Goal: Information Seeking & Learning: Check status

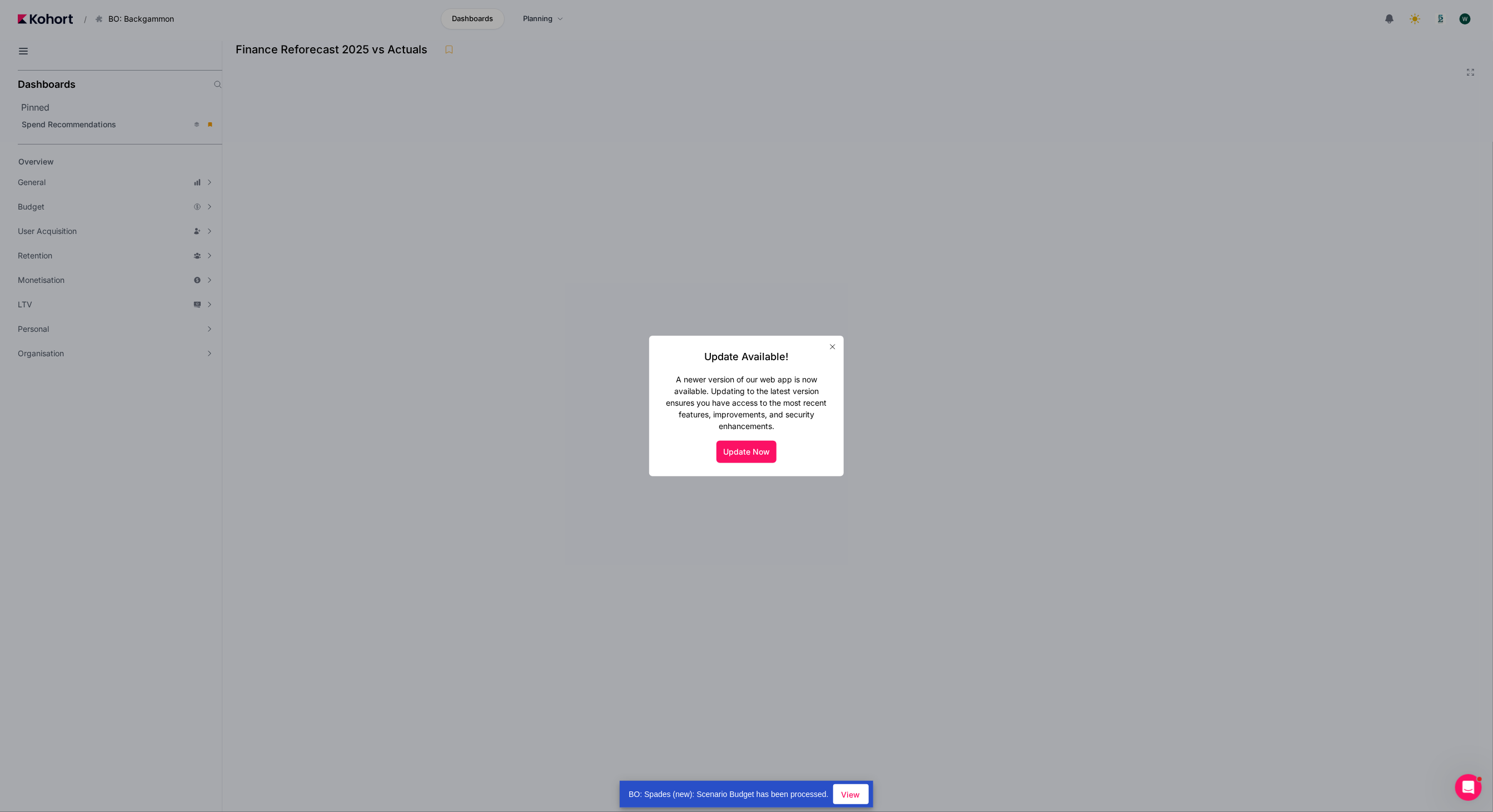
click at [832, 341] on button "button" at bounding box center [833, 347] width 18 height 18
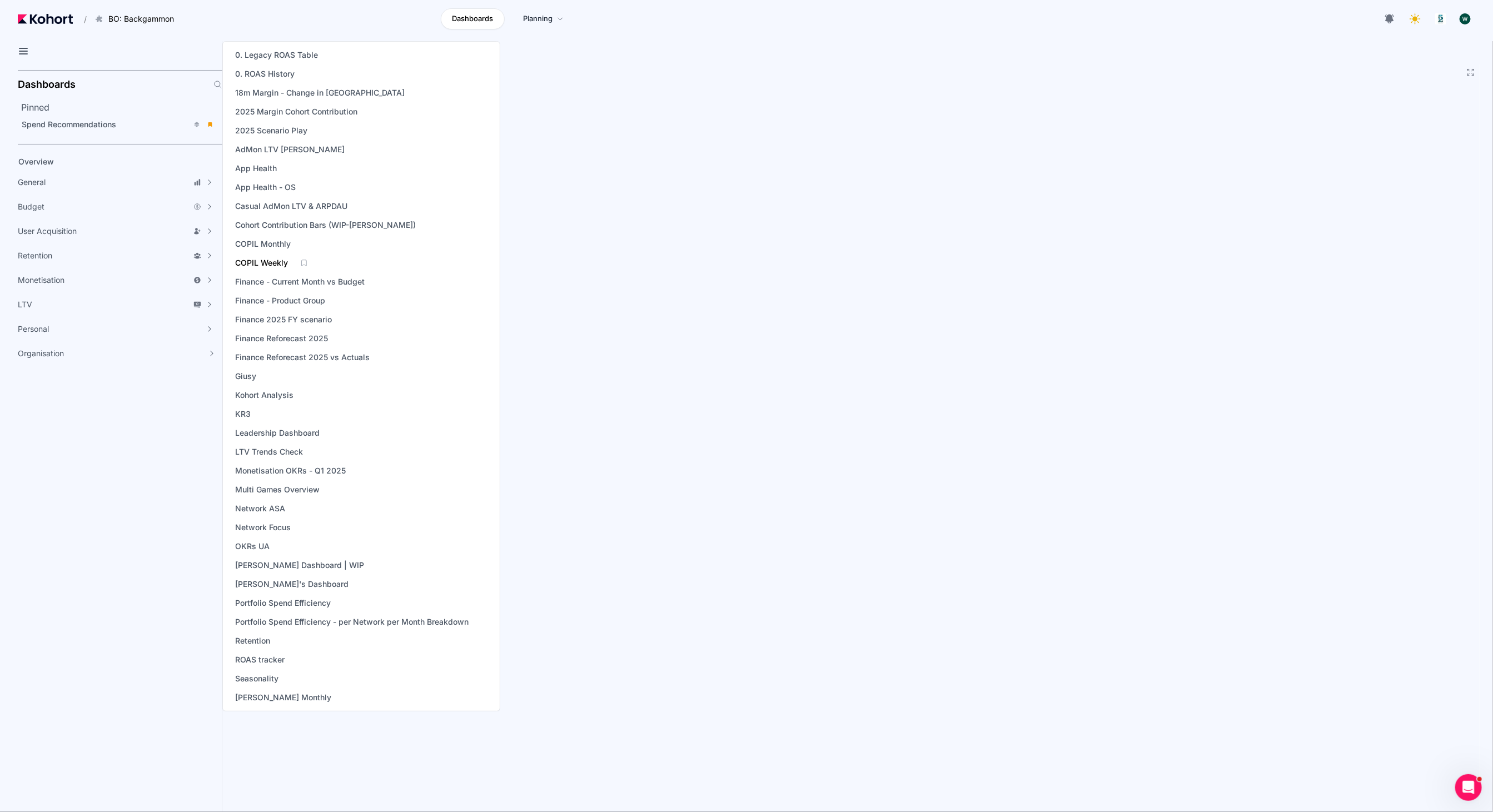
click at [278, 264] on span "COPIL Weekly" at bounding box center [262, 262] width 53 height 11
click at [313, 354] on span "Finance Reforecast 2025 vs Actuals" at bounding box center [302, 357] width 134 height 11
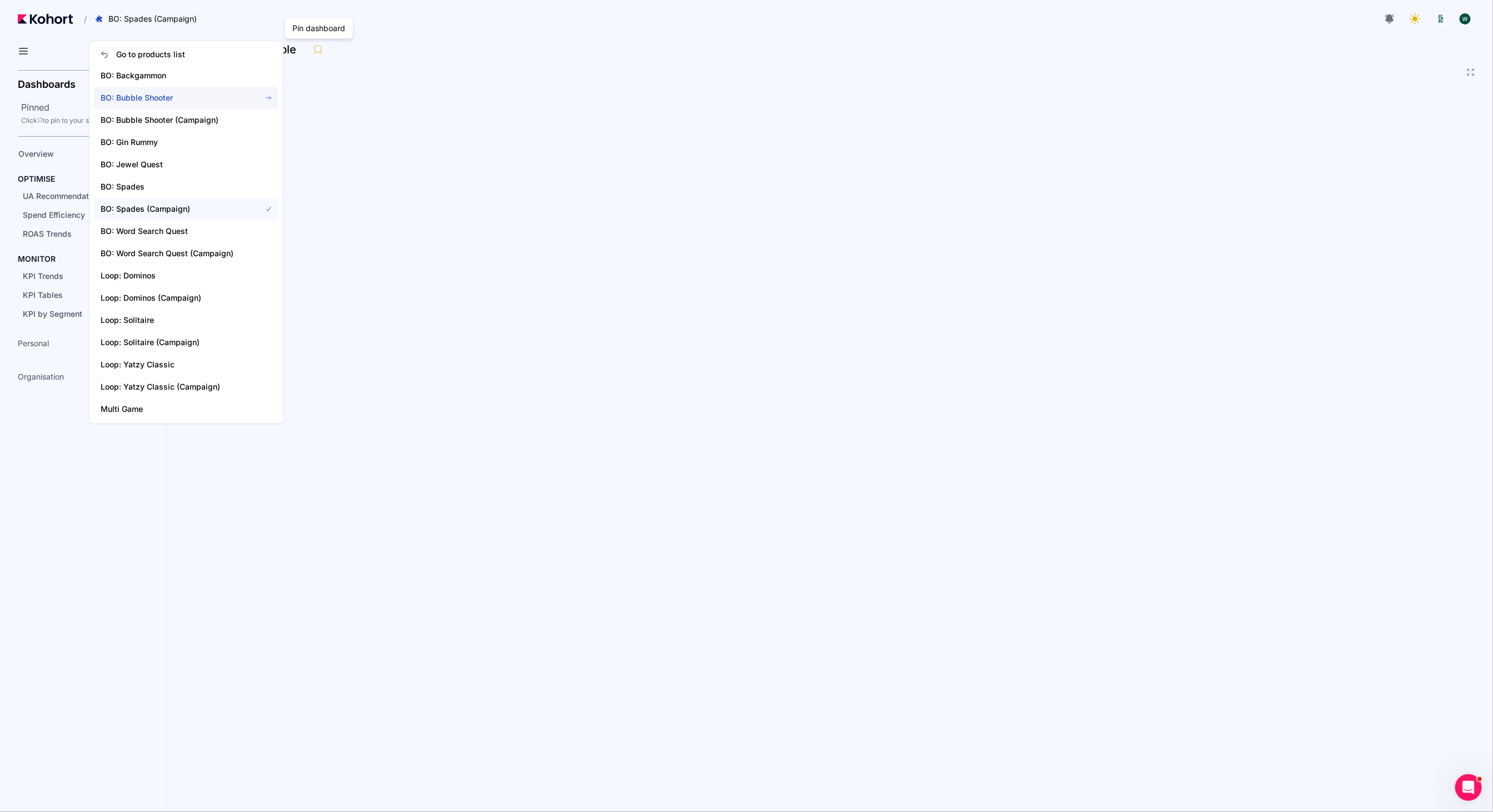
click at [156, 92] on span "BO: Bubble Shooter" at bounding box center [174, 97] width 147 height 11
